Goal: Information Seeking & Learning: Learn about a topic

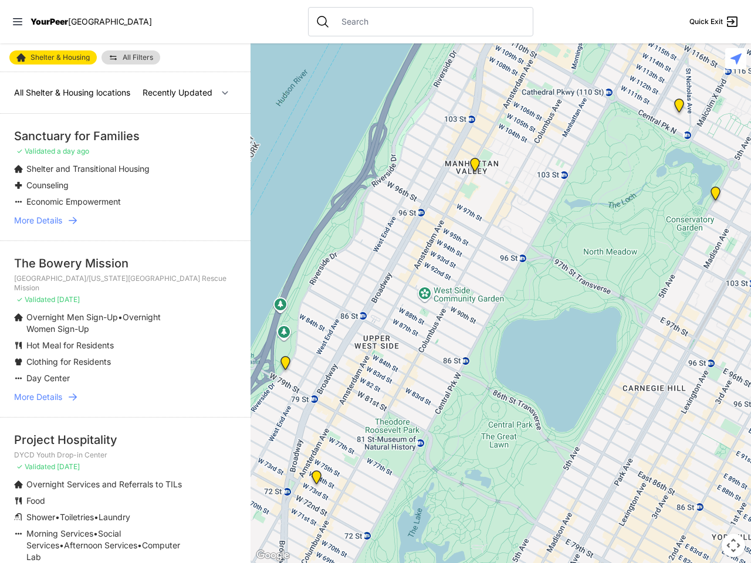
click at [18, 22] on icon at bounding box center [17, 21] width 9 height 7
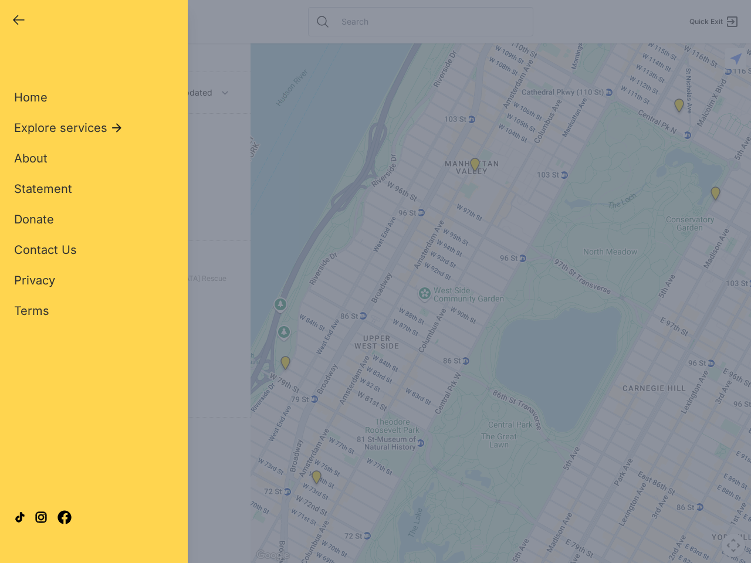
click at [501, 303] on div "Close panel YourPeer [GEOGRAPHIC_DATA] Quick Exit Single Adult Families Soup Ki…" at bounding box center [375, 281] width 751 height 563
click at [285, 366] on div "Close panel YourPeer [GEOGRAPHIC_DATA] Quick Exit Single Adult Families Soup Ki…" at bounding box center [375, 281] width 751 height 563
click at [316, 480] on div "Close panel YourPeer [GEOGRAPHIC_DATA] Quick Exit Single Adult Families Soup Ki…" at bounding box center [375, 281] width 751 height 563
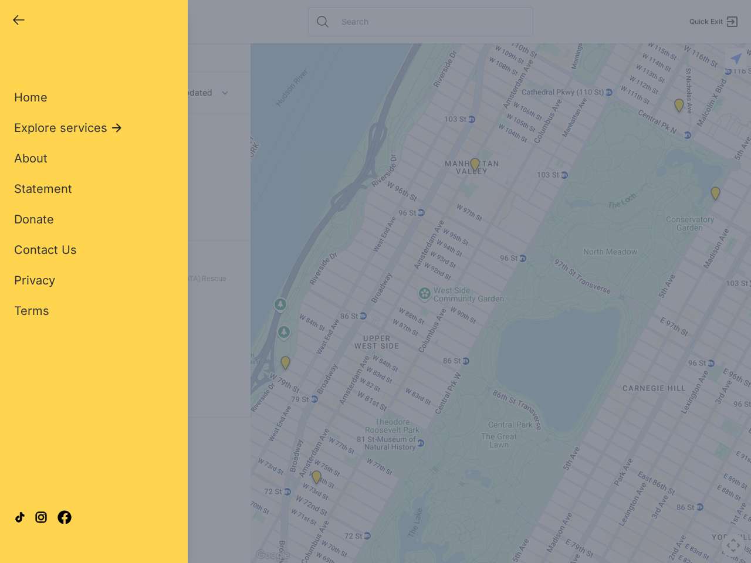
click at [475, 167] on div "Close panel YourPeer [GEOGRAPHIC_DATA] Quick Exit Single Adult Families Soup Ki…" at bounding box center [375, 281] width 751 height 563
click at [715, 196] on div "Close panel YourPeer [GEOGRAPHIC_DATA] Quick Exit Single Adult Families Soup Ki…" at bounding box center [375, 281] width 751 height 563
click at [679, 108] on div "Close panel YourPeer [GEOGRAPHIC_DATA] Quick Exit Single Adult Families Soup Ki…" at bounding box center [375, 281] width 751 height 563
click at [734, 546] on div "Close panel YourPeer [GEOGRAPHIC_DATA] Quick Exit Single Adult Families Soup Ki…" at bounding box center [375, 281] width 751 height 563
